Goal: Find specific page/section: Find specific page/section

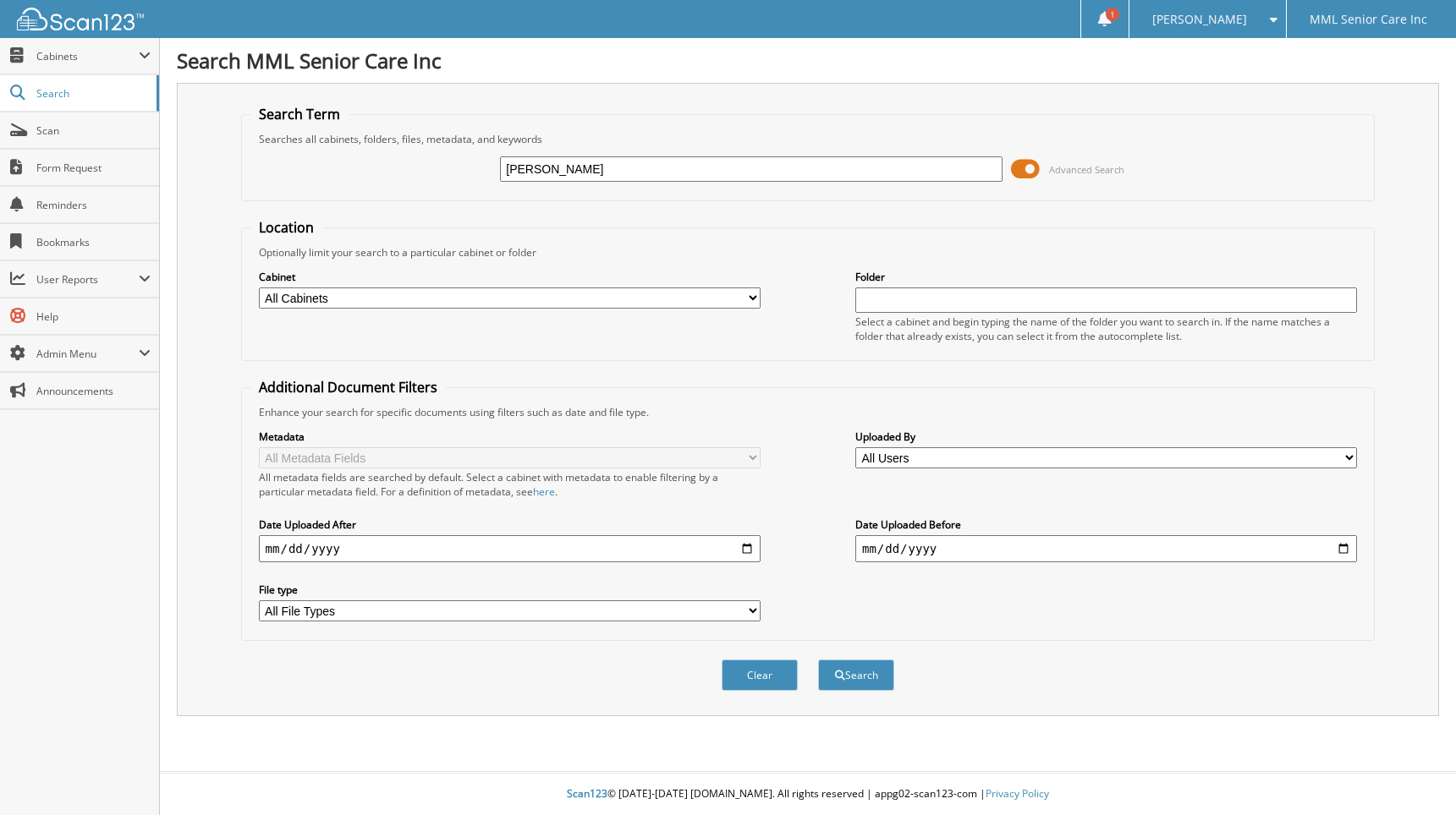
type input "[PERSON_NAME]"
click at [818, 660] on button "Search" at bounding box center [855, 675] width 76 height 31
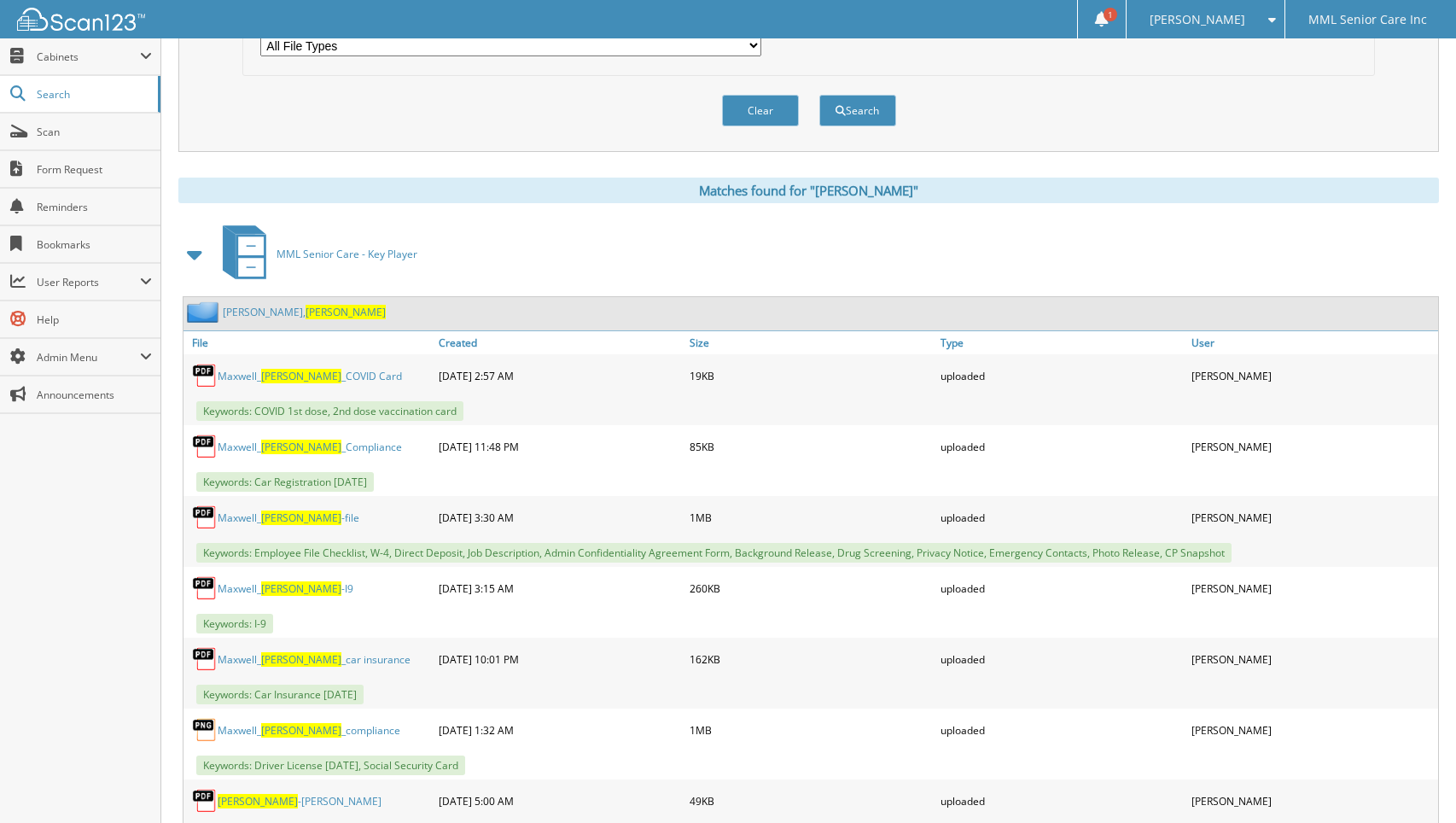
scroll to position [549, 0]
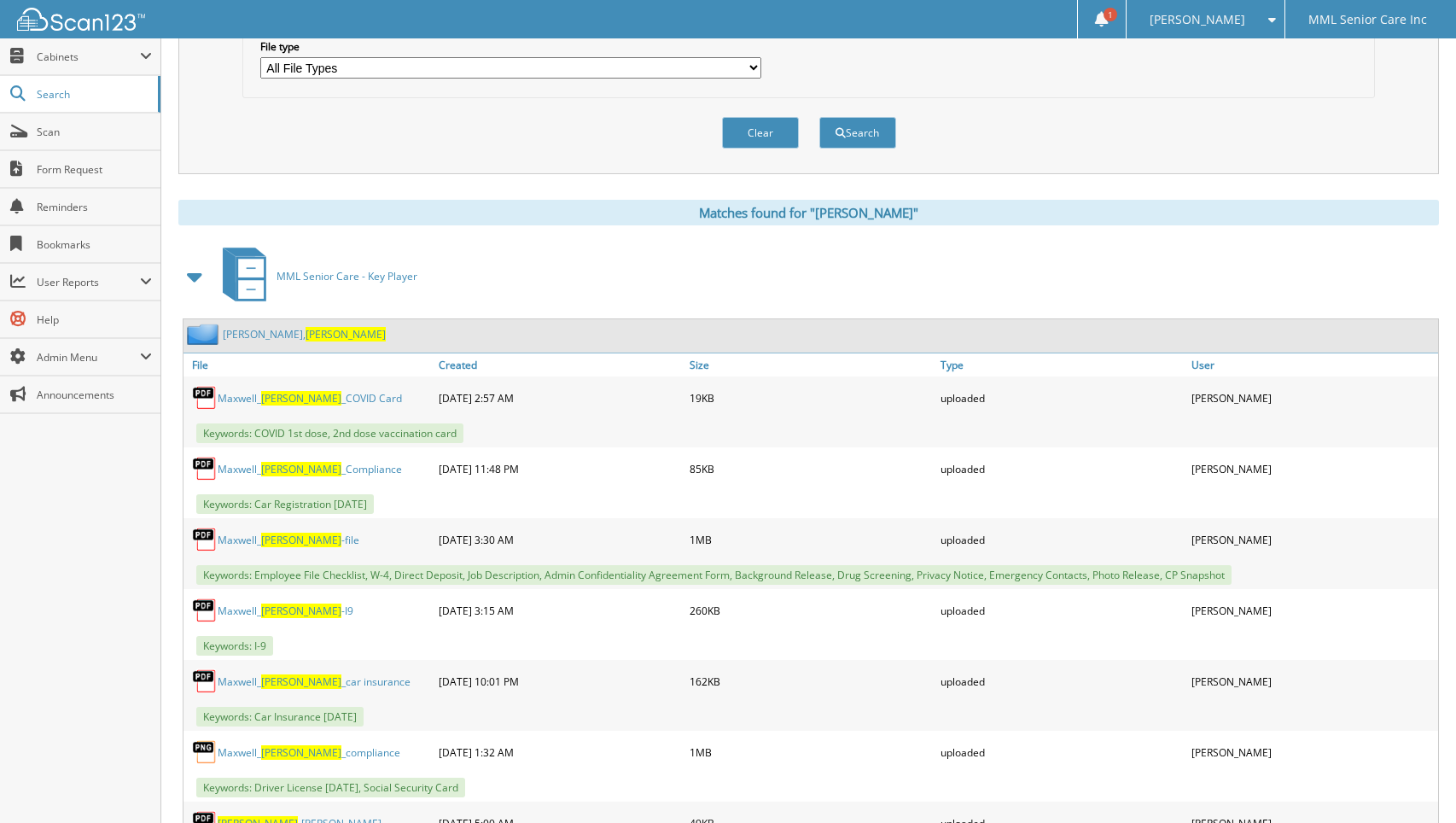
click at [305, 334] on span "[PERSON_NAME]" at bounding box center [345, 334] width 81 height 15
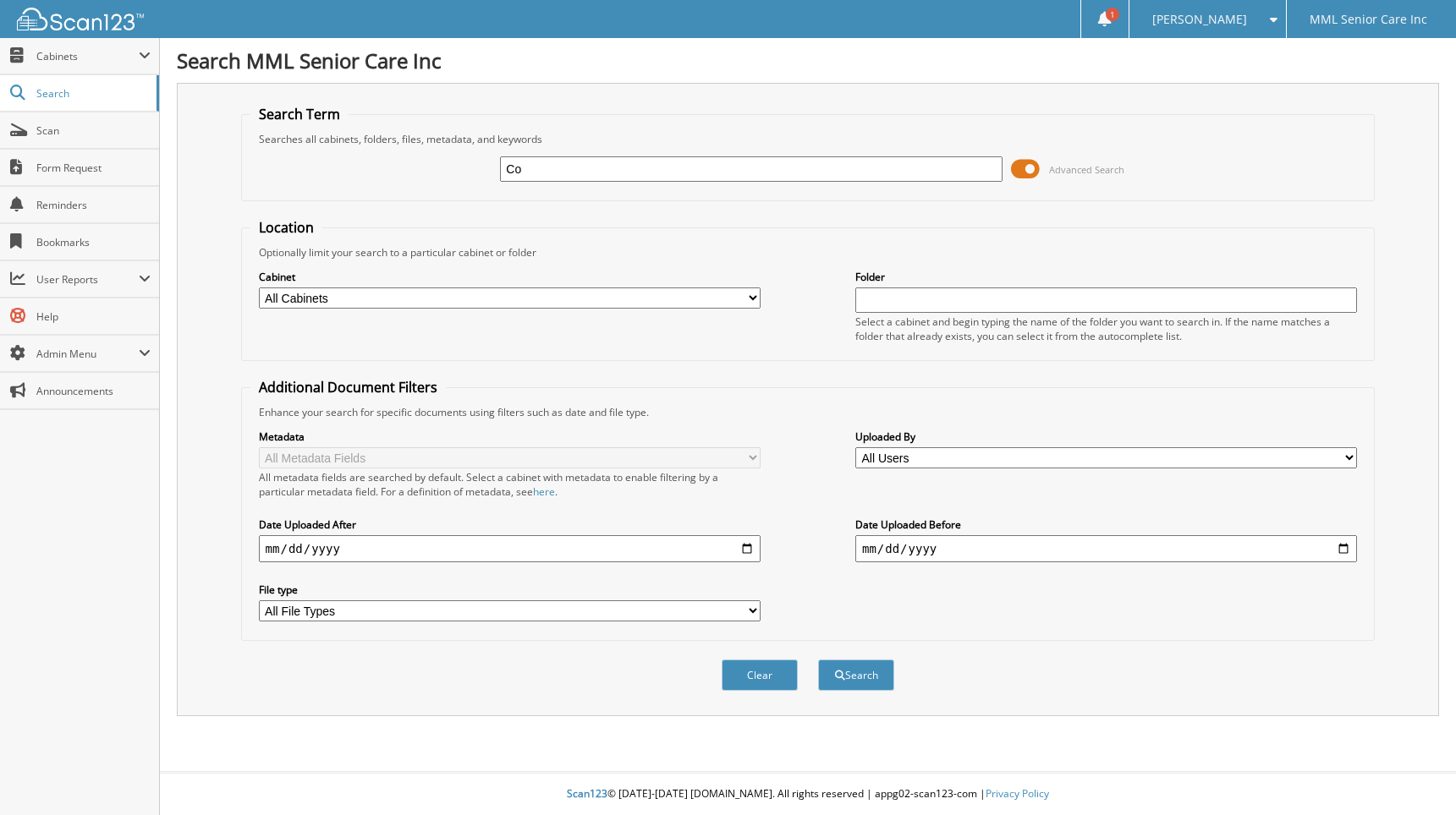
type input "C"
type input "[PERSON_NAME]"
click at [818, 660] on button "Search" at bounding box center [855, 675] width 76 height 31
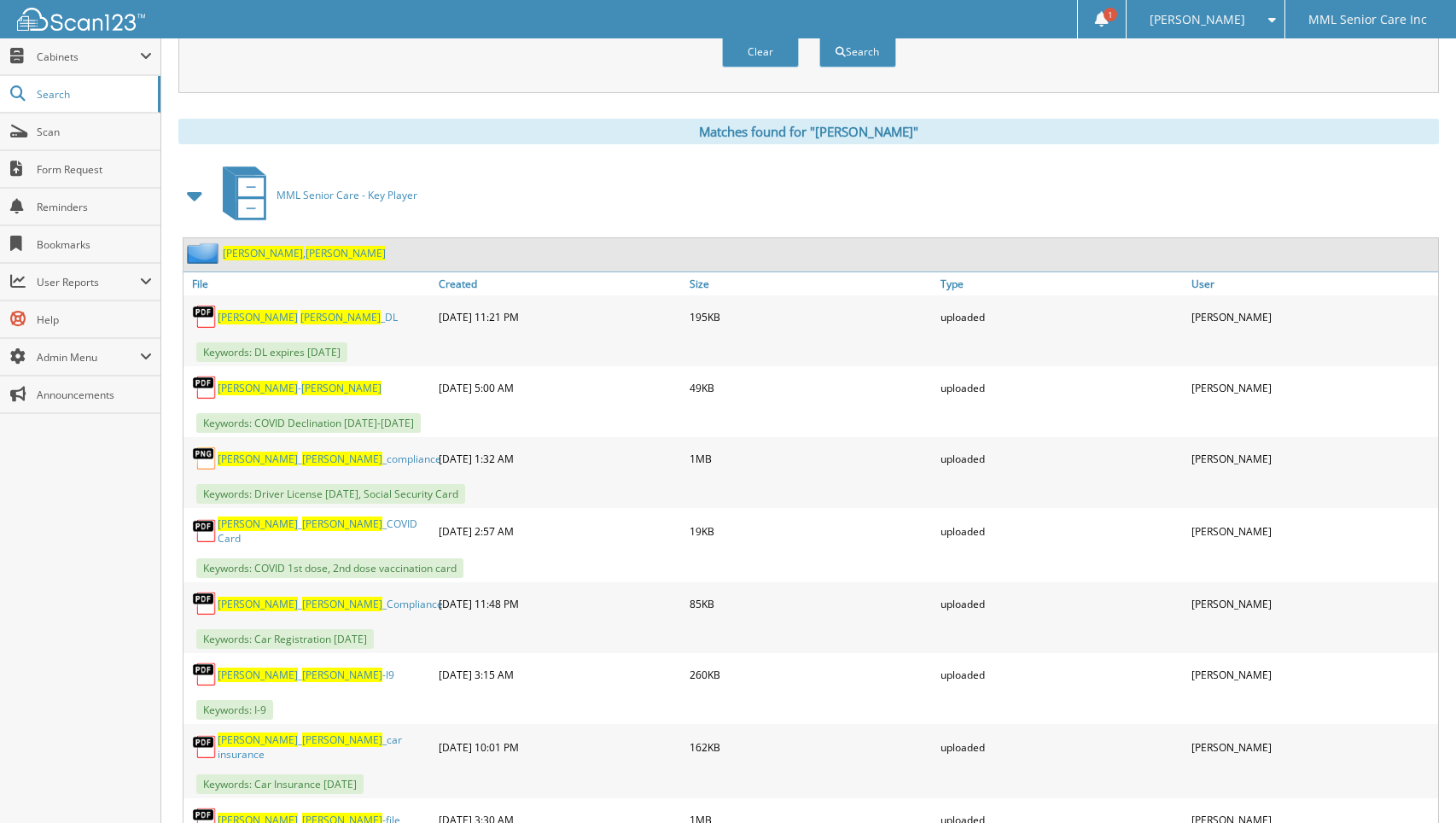
scroll to position [631, 0]
click at [305, 256] on span "[PERSON_NAME]" at bounding box center [345, 252] width 81 height 15
